Goal: Information Seeking & Learning: Learn about a topic

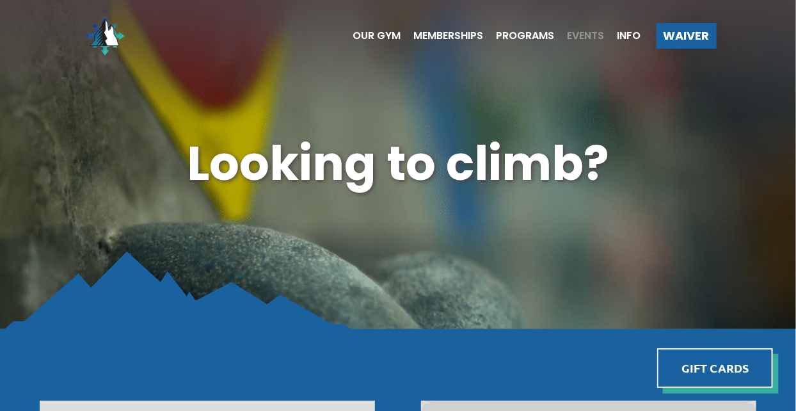
click at [599, 37] on span "Events" at bounding box center [586, 36] width 37 height 10
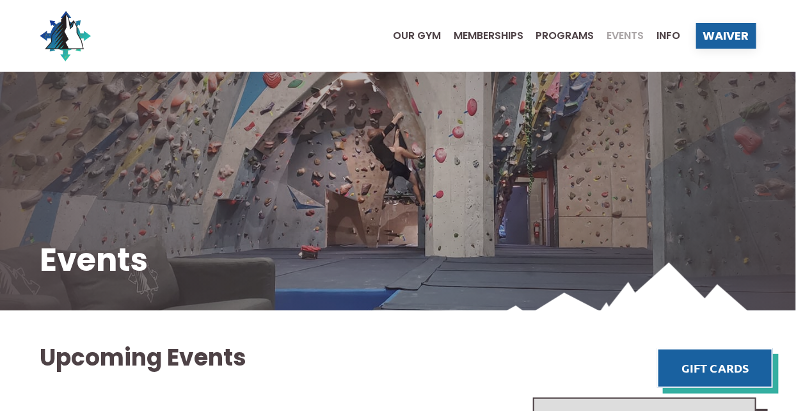
click at [428, 49] on ul "Our Gym Memberships Programs Events Info" at bounding box center [530, 35] width 301 height 51
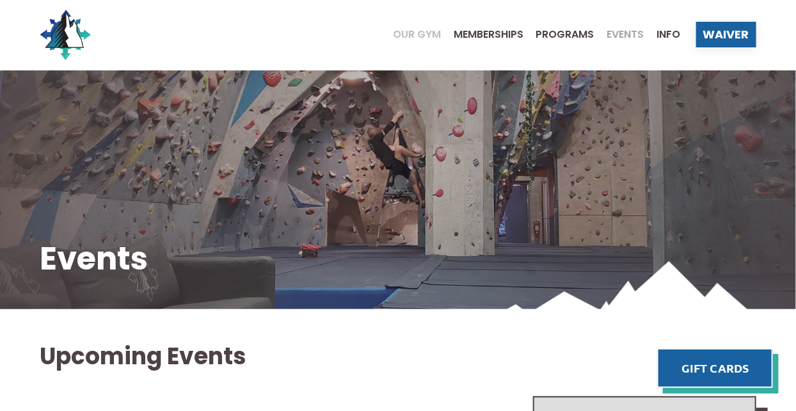
click at [424, 36] on span "Our Gym" at bounding box center [417, 34] width 48 height 10
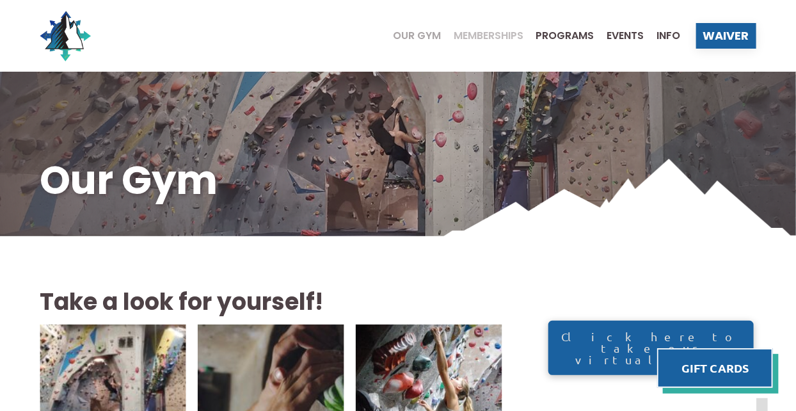
click at [499, 39] on span "Memberships" at bounding box center [489, 36] width 70 height 10
click at [583, 38] on span "Programs" at bounding box center [565, 36] width 58 height 10
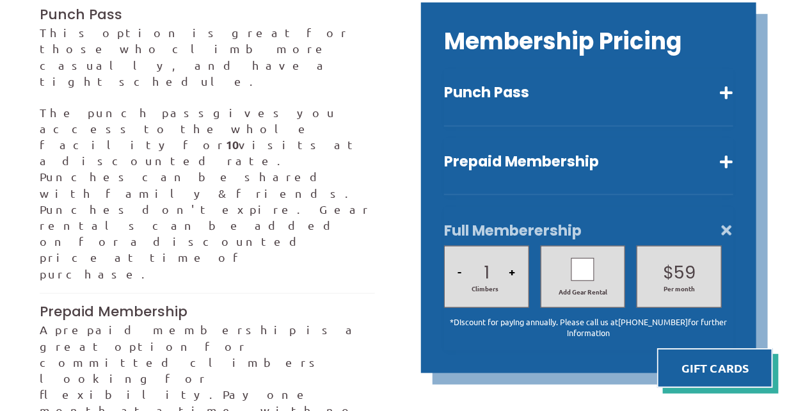
scroll to position [385, 0]
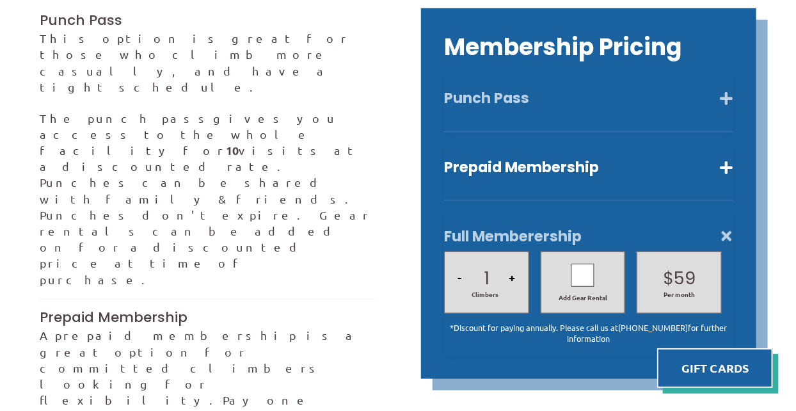
click at [730, 102] on button "Punch Pass" at bounding box center [588, 98] width 289 height 19
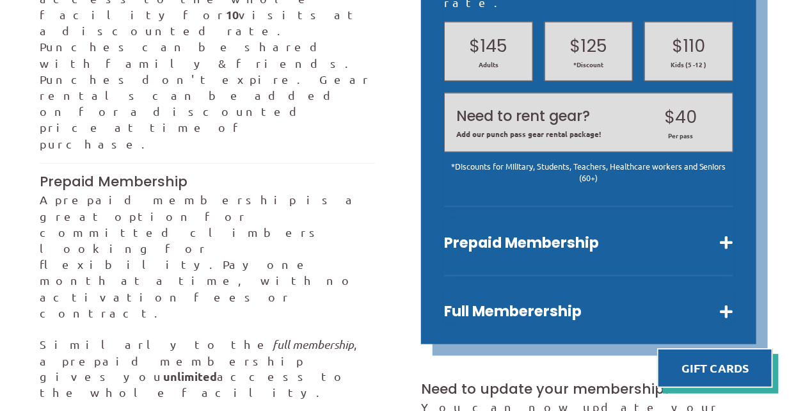
scroll to position [529, 0]
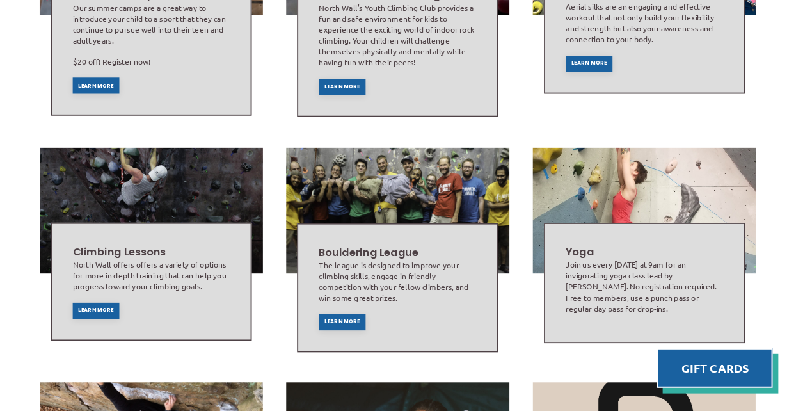
scroll to position [501, 0]
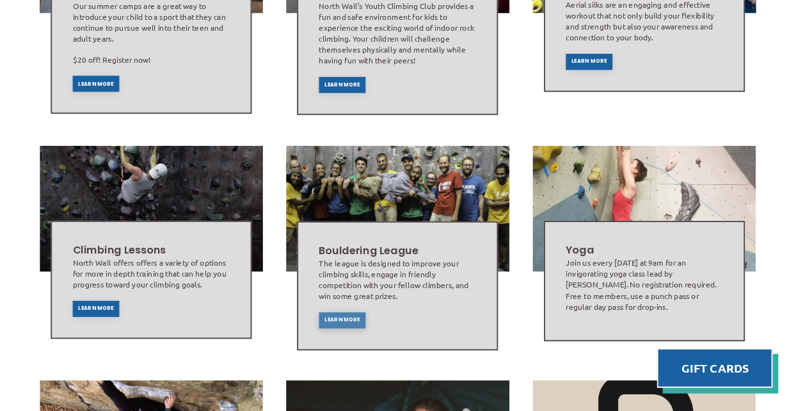
click at [337, 320] on span "Learn More" at bounding box center [343, 319] width 36 height 5
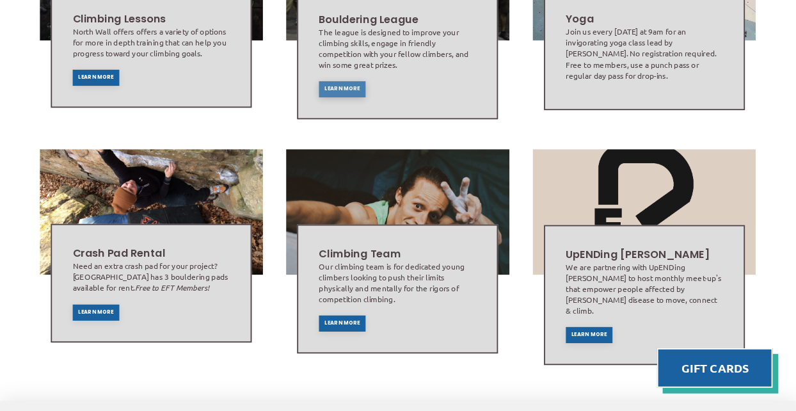
scroll to position [736, 0]
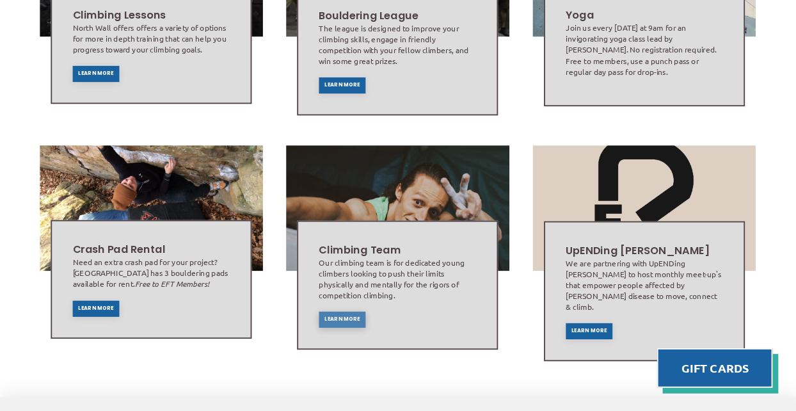
click at [337, 319] on span "Learn More" at bounding box center [343, 319] width 36 height 5
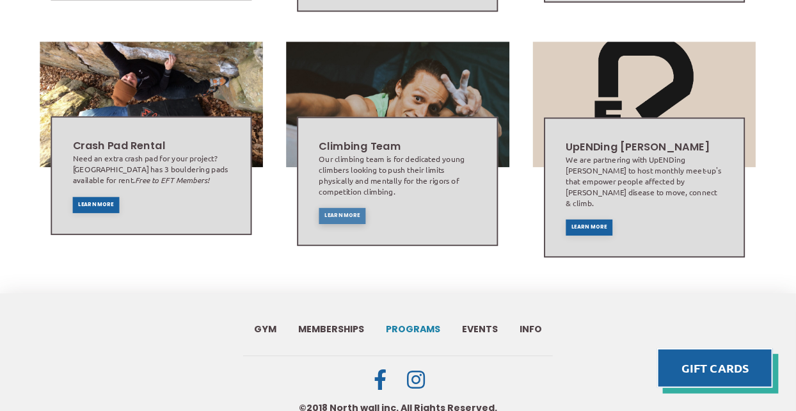
scroll to position [889, 0]
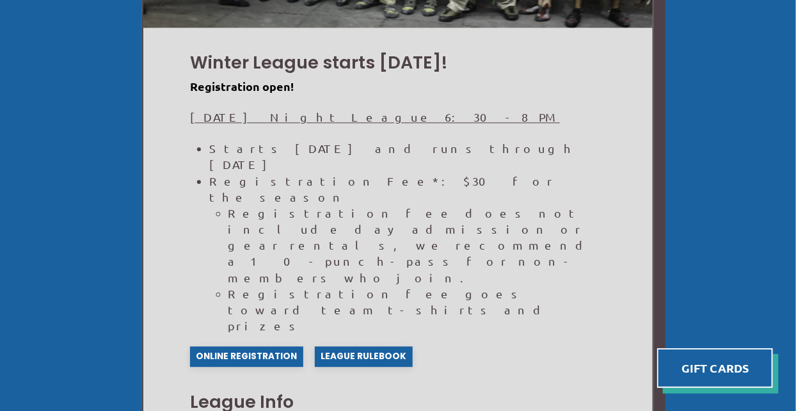
scroll to position [1027, 0]
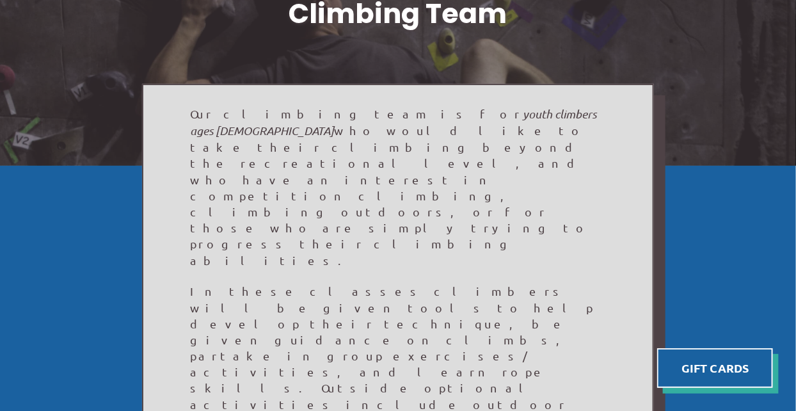
scroll to position [139, 0]
